Goal: Task Accomplishment & Management: Manage account settings

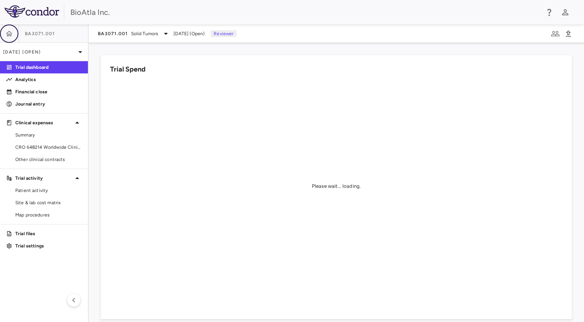
click at [11, 34] on icon "button" at bounding box center [9, 33] width 7 height 5
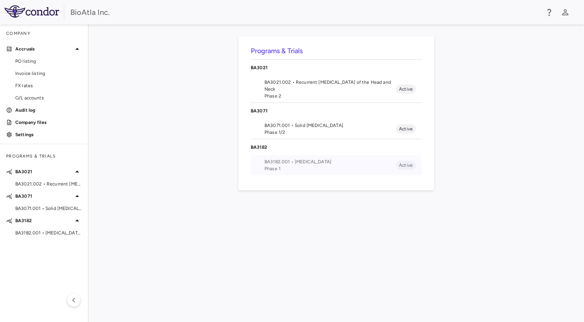
click at [269, 166] on span "Phase 1" at bounding box center [331, 168] width 132 height 7
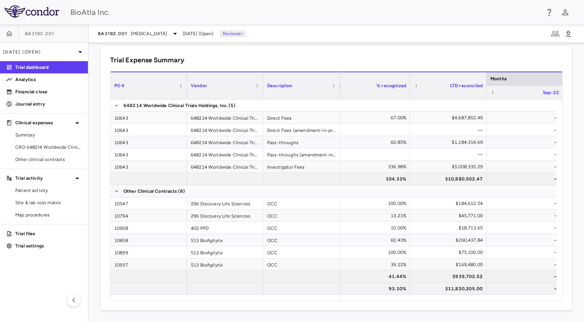
scroll to position [0, 34]
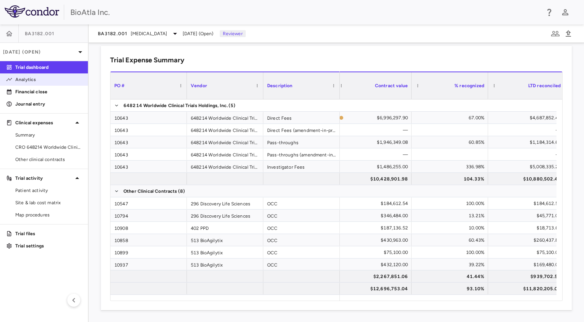
click at [28, 80] on p "Analytics" at bounding box center [48, 79] width 67 height 7
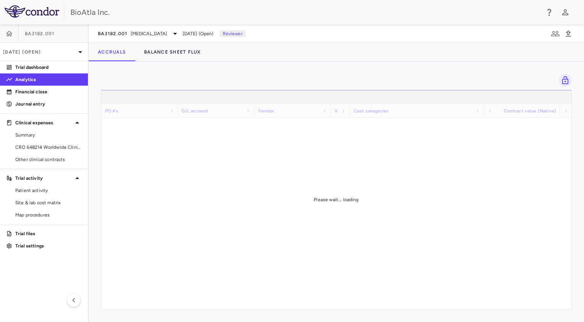
drag, startPoint x: 230, startPoint y: 306, endPoint x: 246, endPoint y: 307, distance: 16.5
click at [246, 307] on div "Please wait... loading" at bounding box center [336, 200] width 470 height 220
click at [226, 307] on div "Please wait... loading" at bounding box center [336, 200] width 470 height 220
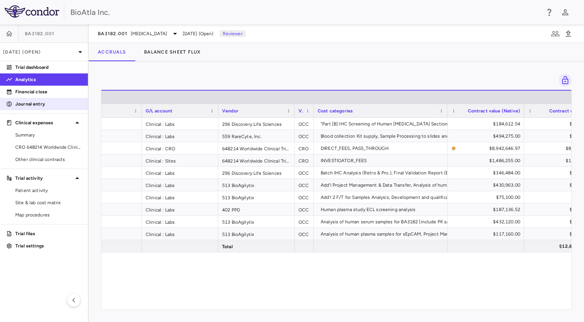
drag, startPoint x: 29, startPoint y: 105, endPoint x: 46, endPoint y: 109, distance: 17.7
click at [29, 105] on p "Journal entry" at bounding box center [48, 104] width 67 height 7
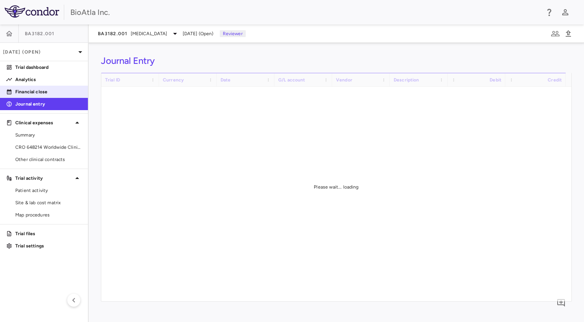
click at [39, 93] on p "Financial close" at bounding box center [48, 91] width 67 height 7
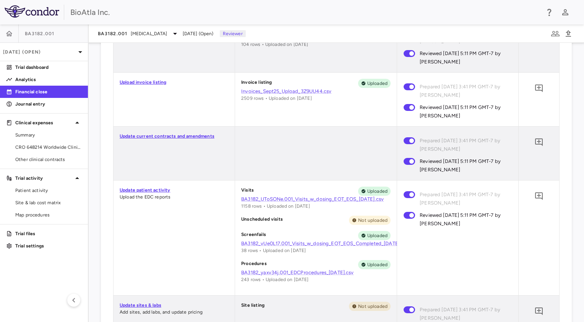
scroll to position [394, 0]
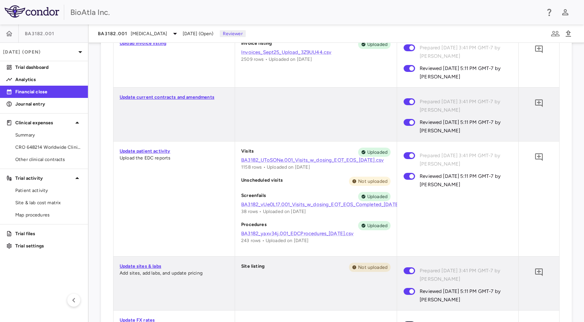
click at [438, 177] on span "Reviewed [DATE] 5:11 PM GMT-7 by [PERSON_NAME]" at bounding box center [463, 180] width 86 height 17
click at [535, 156] on icon "Add comment" at bounding box center [539, 157] width 8 height 8
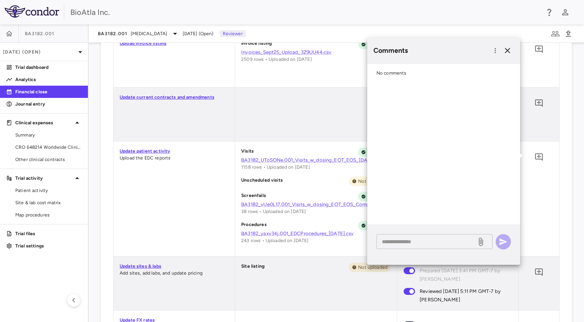
click at [411, 239] on textarea at bounding box center [426, 242] width 89 height 8
type textarea "*"
type textarea "**********"
click at [507, 241] on icon "button" at bounding box center [503, 241] width 9 height 9
click at [49, 285] on aside "BA3182.001 [DATE] (Open) Trial dashboard Analytics Financial close Journal entr…" at bounding box center [44, 173] width 89 height 298
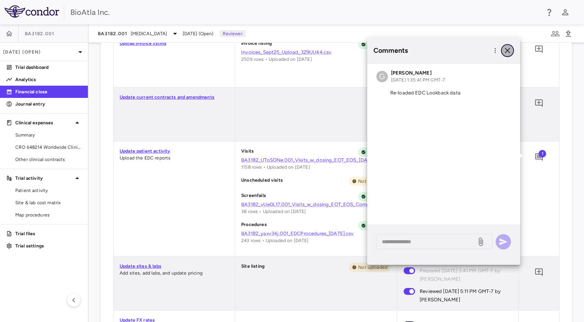
click at [511, 50] on icon "button" at bounding box center [507, 50] width 9 height 9
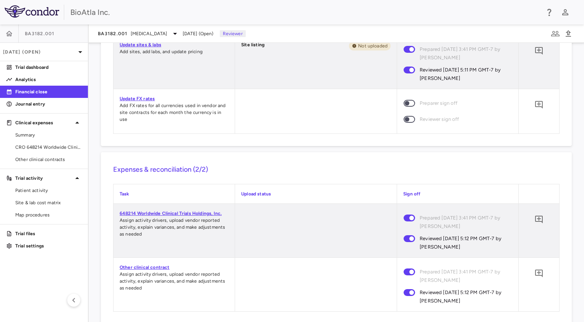
scroll to position [700, 0]
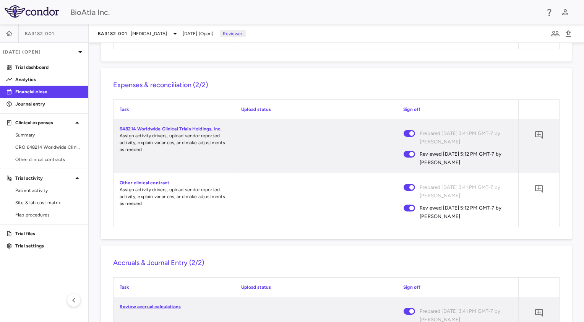
click at [404, 151] on span at bounding box center [409, 154] width 11 height 7
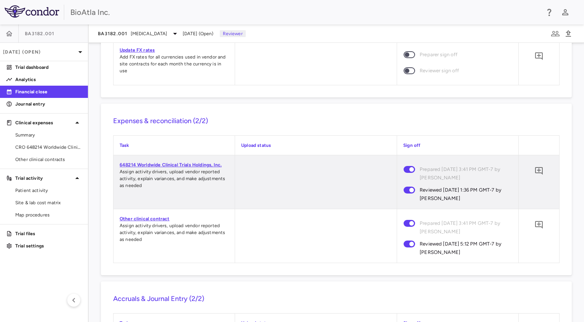
scroll to position [654, 0]
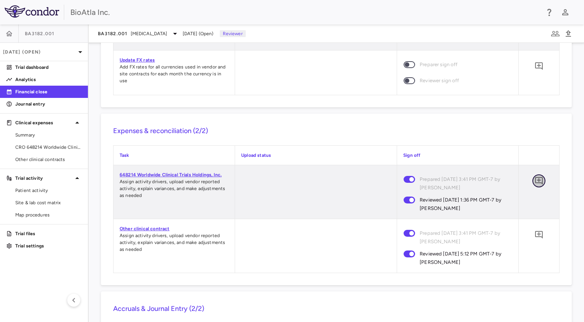
click at [535, 183] on icon "Add comment" at bounding box center [539, 180] width 9 height 9
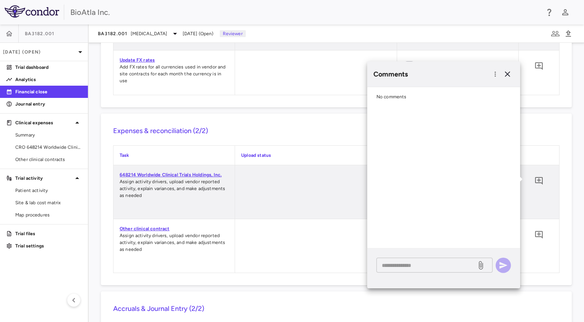
click at [421, 272] on div "* ​" at bounding box center [435, 265] width 116 height 15
type textarea "**********"
click at [506, 267] on icon "button" at bounding box center [503, 265] width 9 height 9
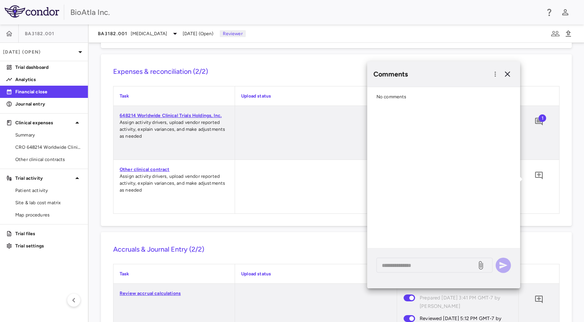
scroll to position [807, 0]
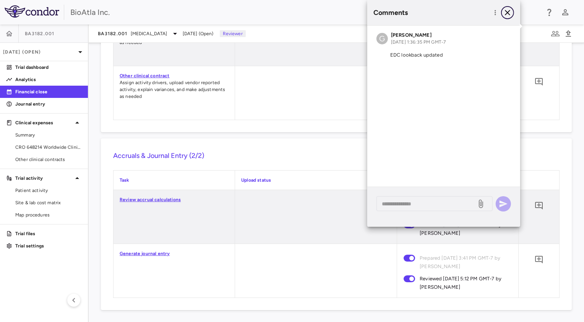
click at [509, 9] on icon "button" at bounding box center [507, 12] width 9 height 9
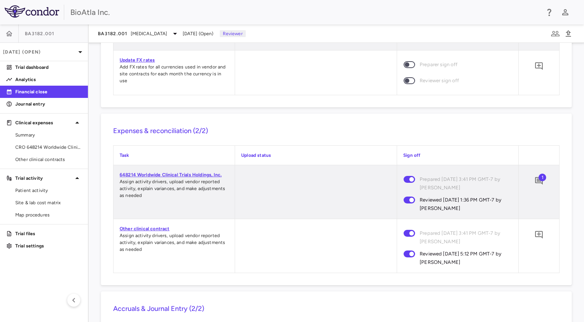
scroll to position [615, 0]
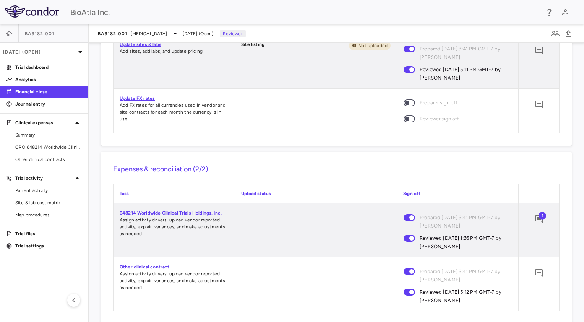
click at [539, 217] on span "1" at bounding box center [543, 216] width 8 height 8
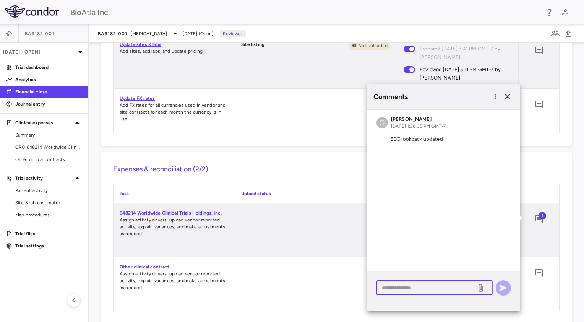
click at [405, 285] on textarea at bounding box center [426, 288] width 89 height 8
type textarea "**********"
click at [501, 288] on icon "button" at bounding box center [504, 288] width 8 height 7
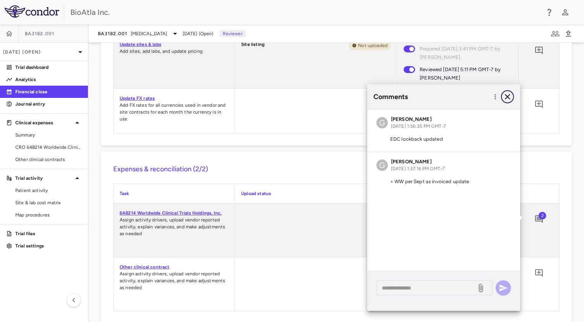
click at [506, 95] on icon "button" at bounding box center [507, 96] width 5 height 5
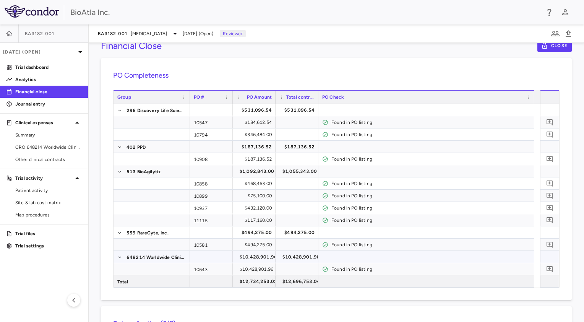
scroll to position [0, 0]
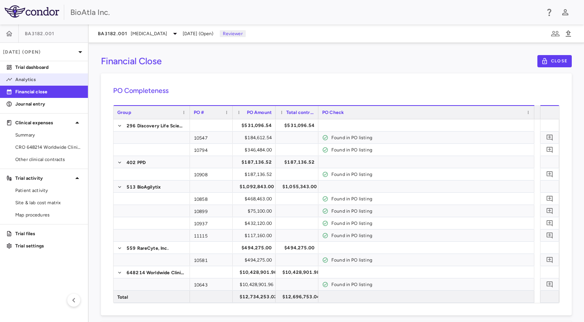
click at [31, 83] on link "Analytics" at bounding box center [44, 79] width 88 height 11
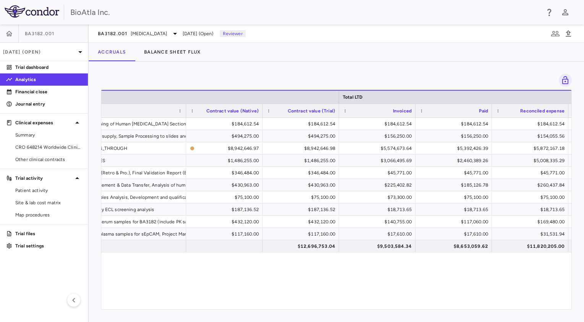
scroll to position [0, 366]
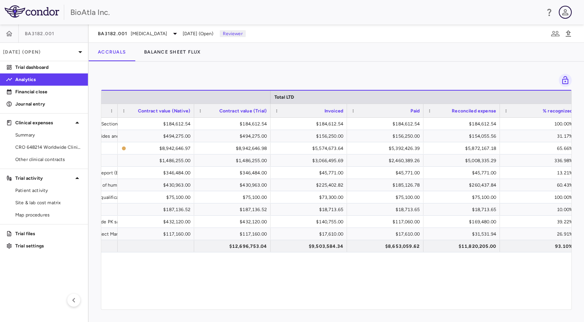
click at [569, 12] on icon "button" at bounding box center [565, 12] width 9 height 9
